Goal: Task Accomplishment & Management: Manage account settings

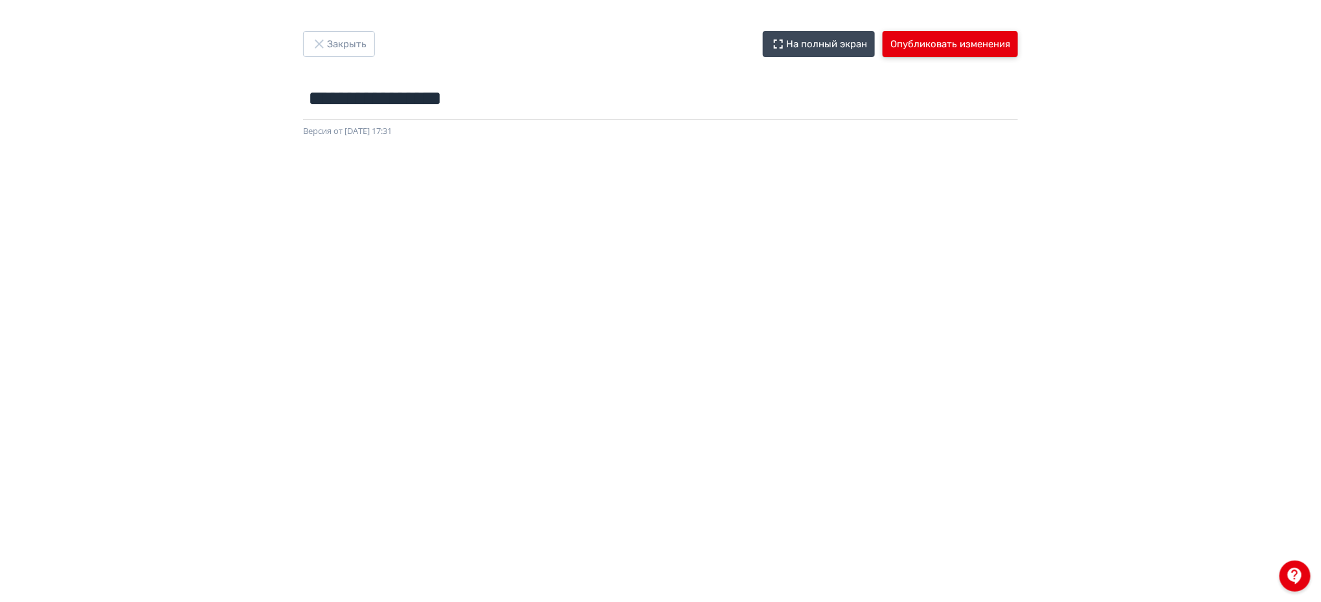
click at [997, 40] on button "Опубликовать изменения" at bounding box center [950, 44] width 135 height 26
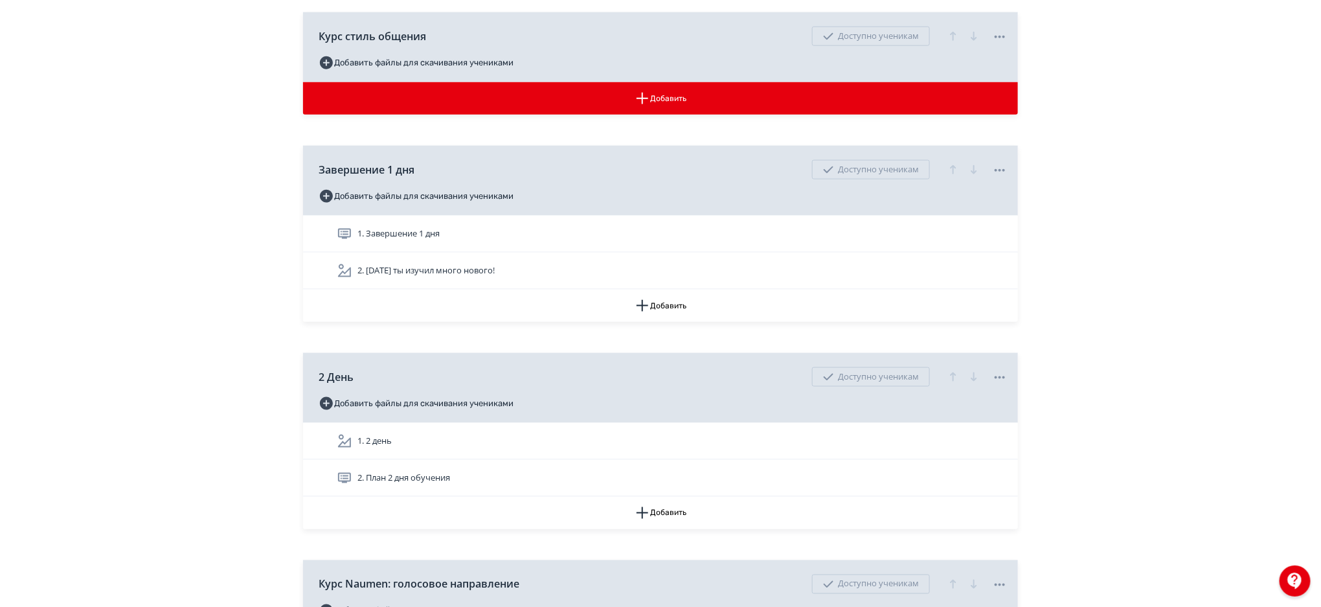
scroll to position [744, 0]
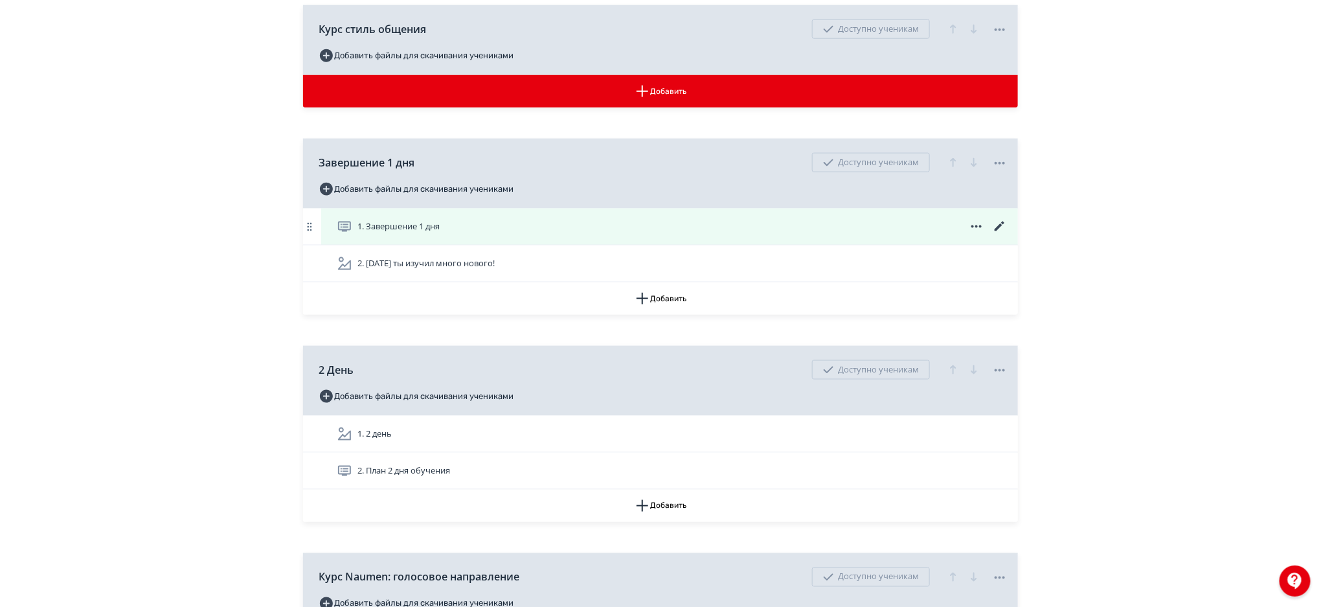
click at [628, 219] on div "1. Завершение 1 дня" at bounding box center [672, 227] width 671 height 16
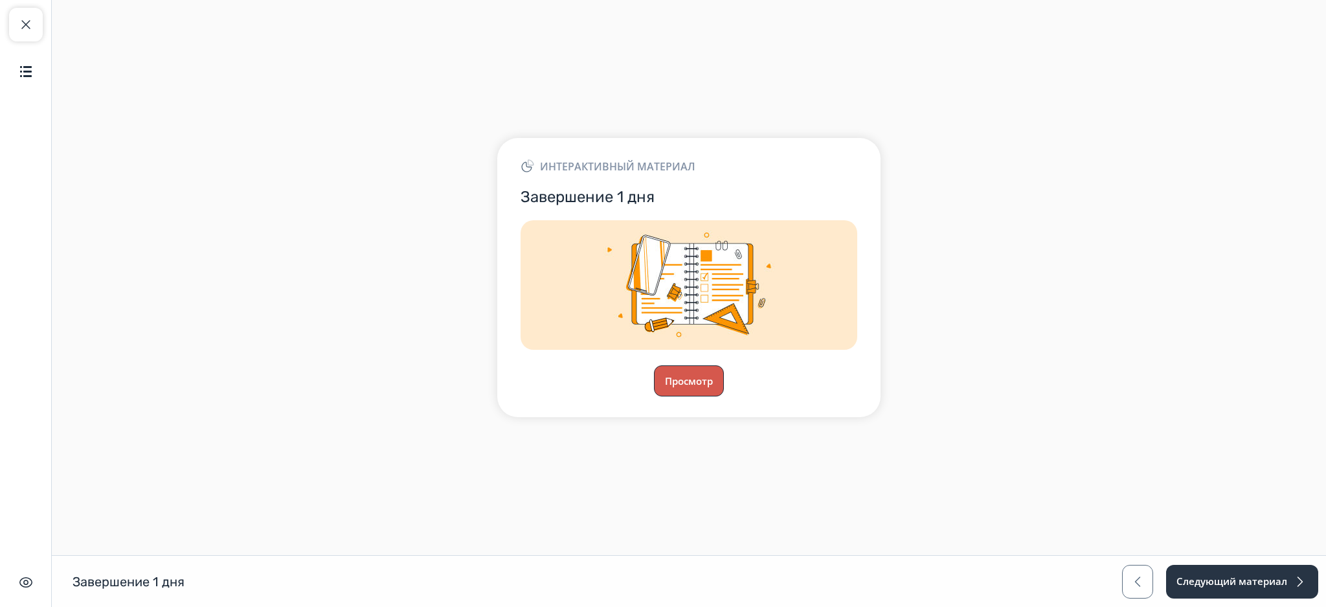
click at [701, 373] on button "Просмотр" at bounding box center [689, 380] width 70 height 31
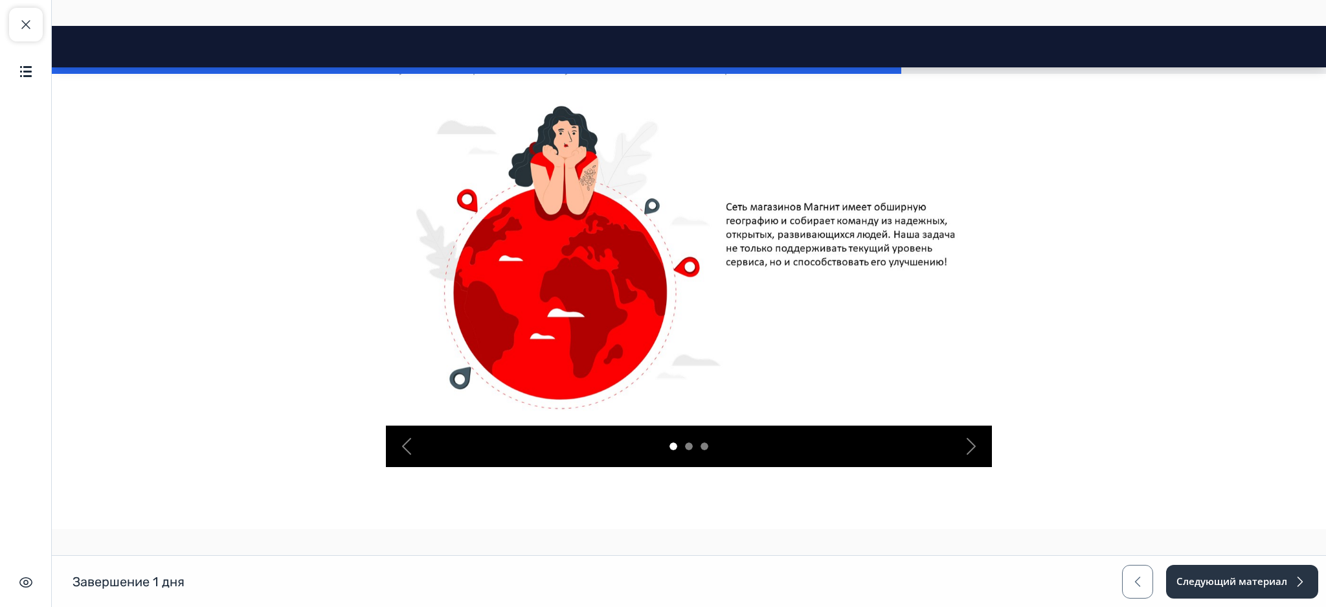
scroll to position [308, 0]
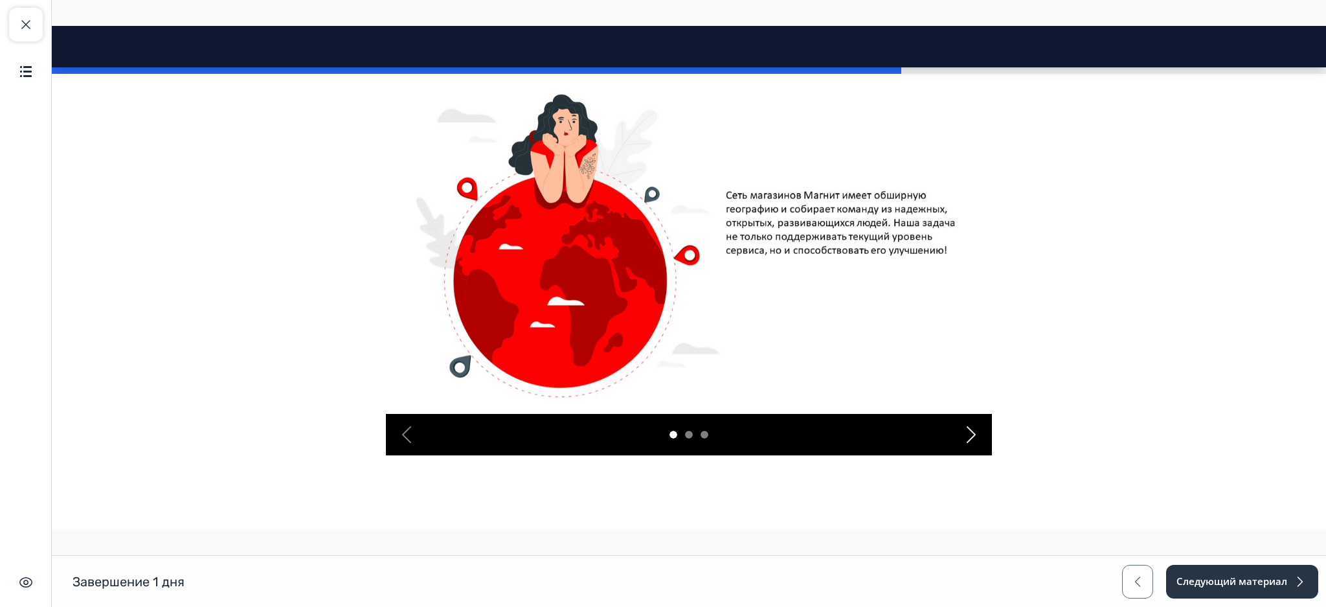
click at [978, 428] on div "Next" at bounding box center [971, 434] width 41 height 41
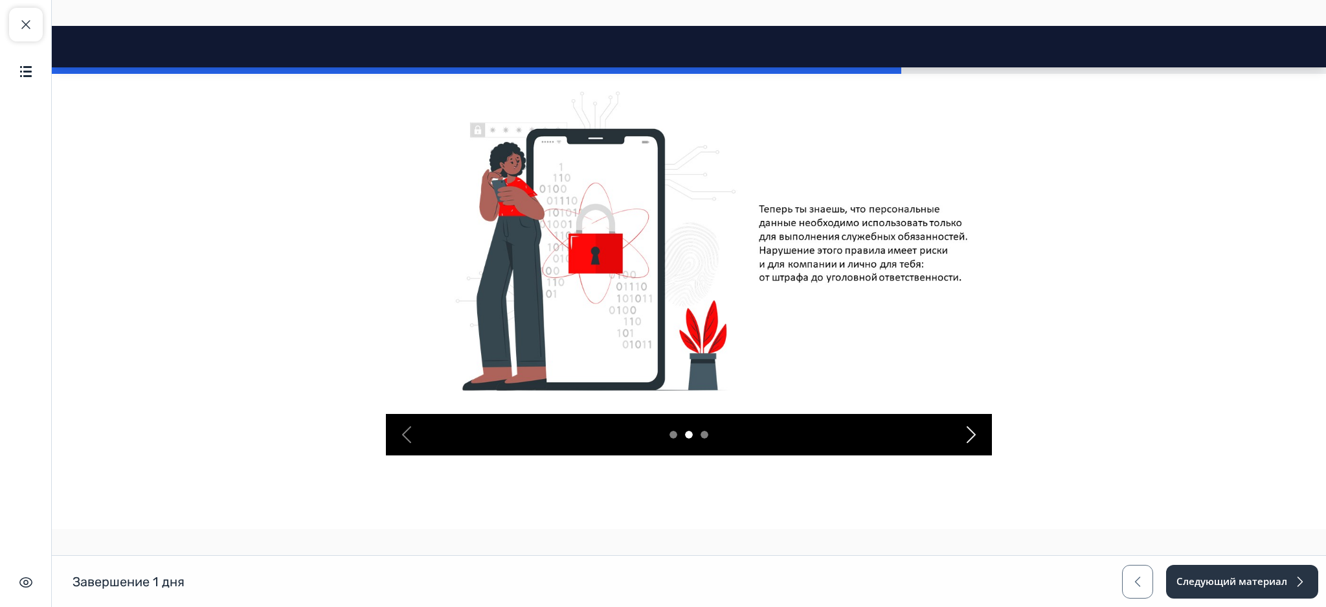
click at [978, 428] on div "Next" at bounding box center [971, 434] width 41 height 41
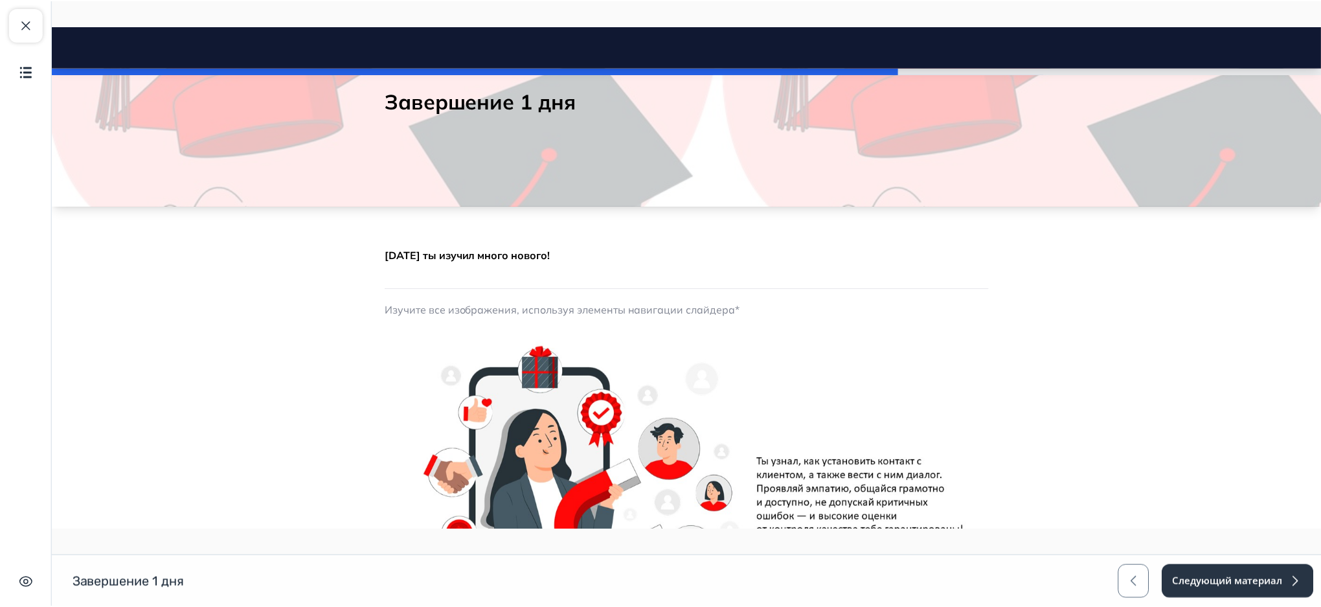
scroll to position [0, 0]
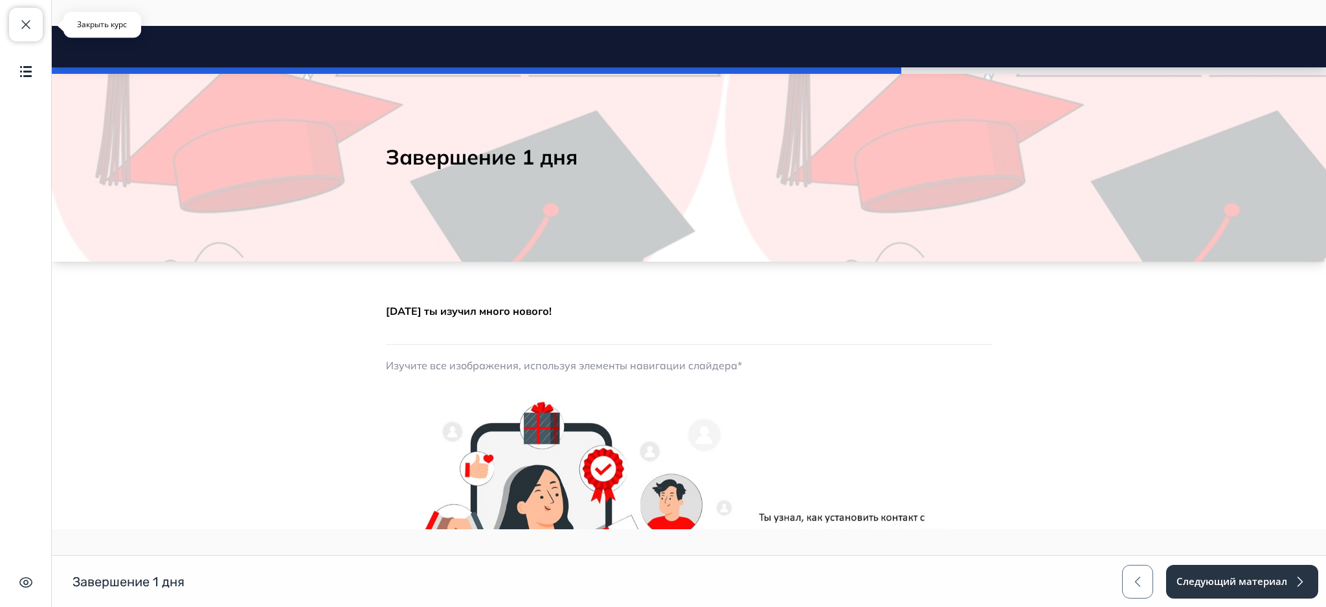
click at [31, 17] on span "button" at bounding box center [26, 25] width 16 height 16
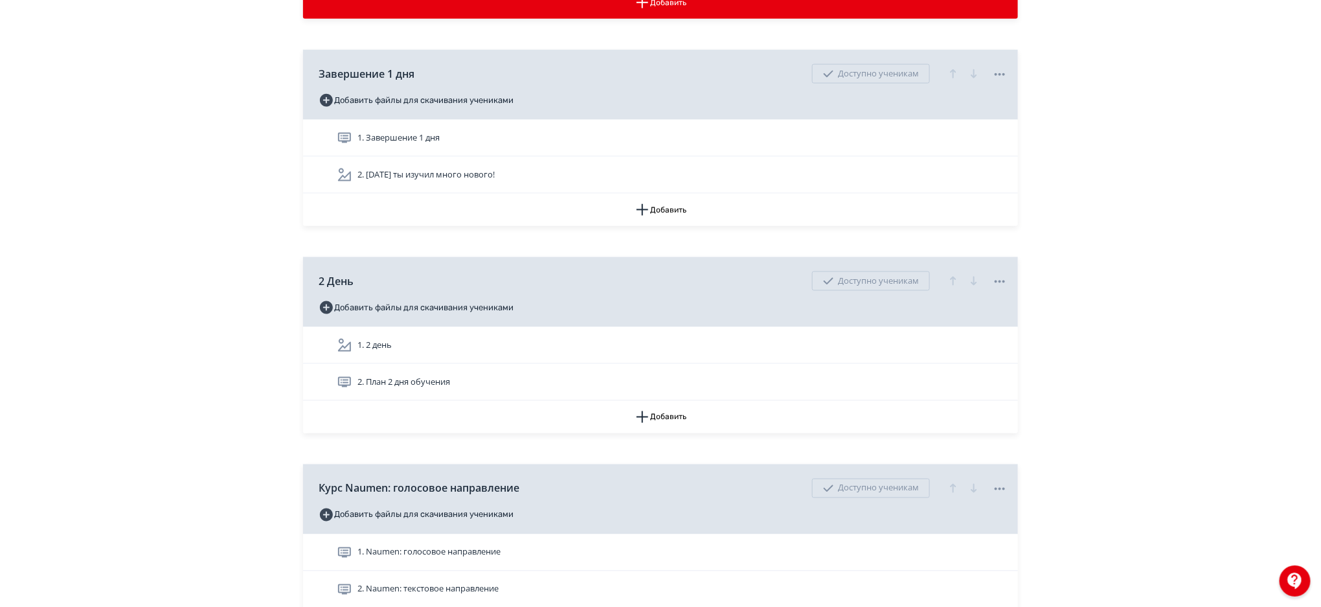
scroll to position [806, 0]
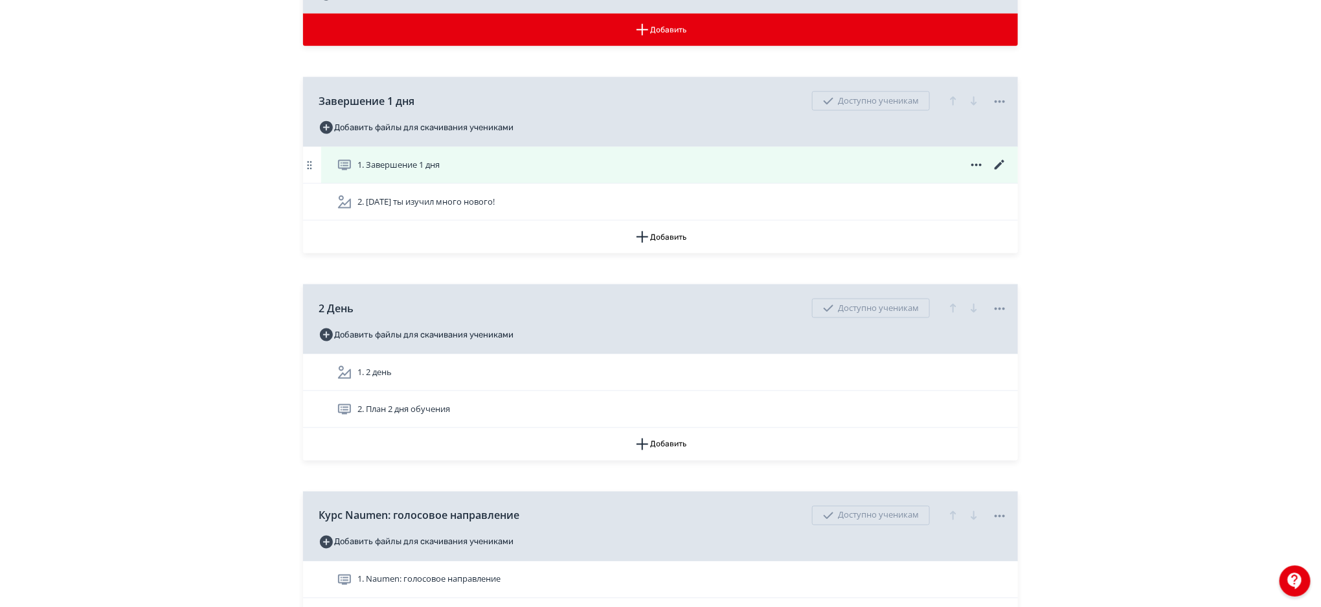
click at [648, 170] on div "1. Завершение 1 дня" at bounding box center [672, 165] width 671 height 16
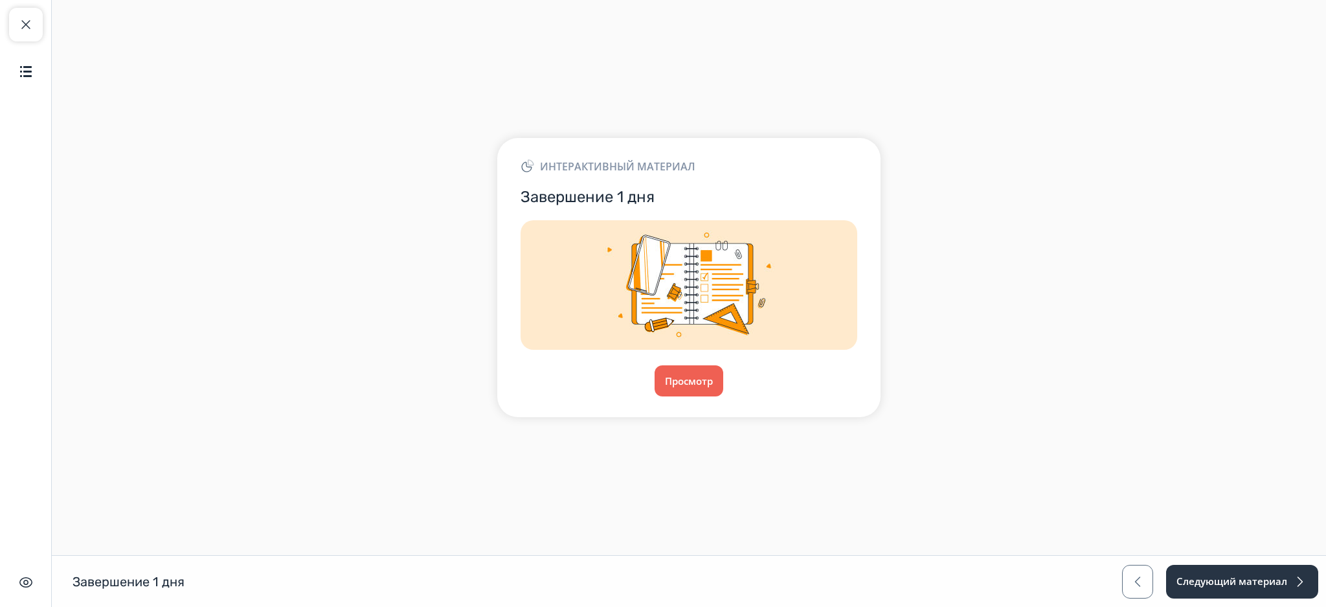
click at [707, 403] on div "Интерактивный материал Завершение 1 дня Просмотр" at bounding box center [688, 277] width 383 height 279
click at [690, 379] on button "Просмотр" at bounding box center [689, 380] width 70 height 31
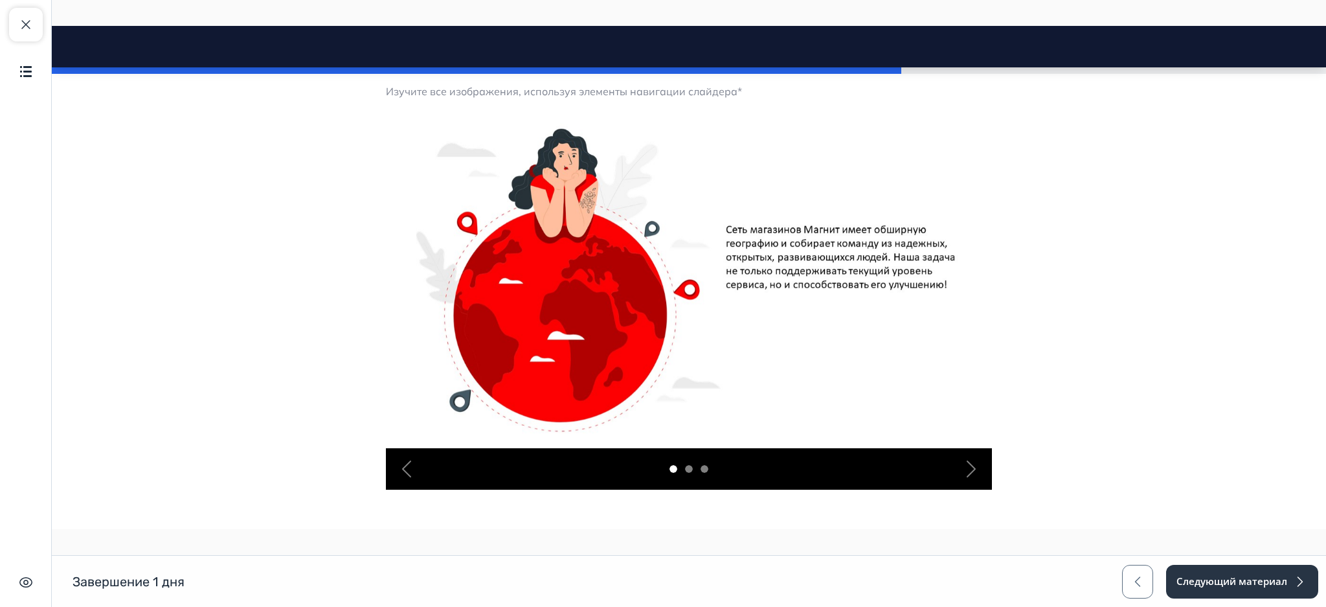
scroll to position [280, 0]
